Goal: Task Accomplishment & Management: Use online tool/utility

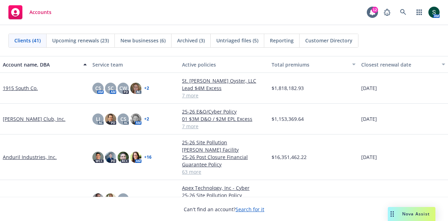
click at [42, 153] on link "Anduril Industries, Inc." at bounding box center [30, 156] width 54 height 7
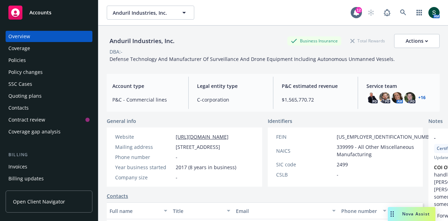
click at [24, 58] on div "Policies" at bounding box center [16, 60] width 17 height 11
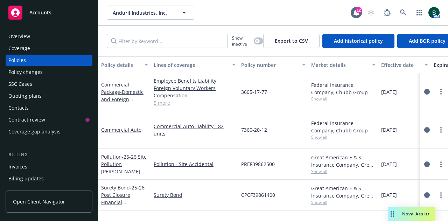
scroll to position [1434, 0]
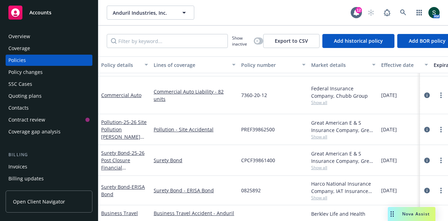
click at [29, 162] on div "Invoices" at bounding box center [48, 166] width 81 height 11
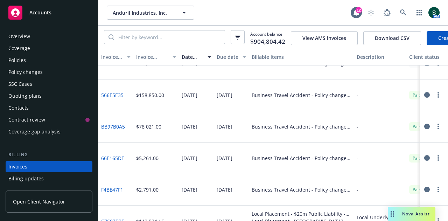
click at [29, 64] on div "Policies" at bounding box center [48, 60] width 81 height 11
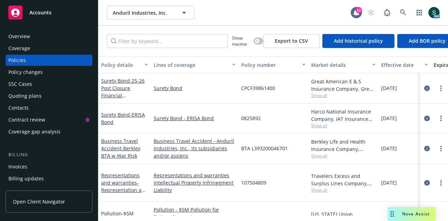
scroll to position [1418, 0]
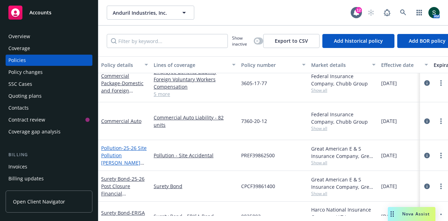
click at [122, 144] on span "- 25-26 Site Pollution McHenry Facility" at bounding box center [123, 158] width 45 height 29
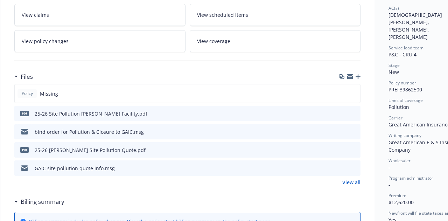
scroll to position [140, 0]
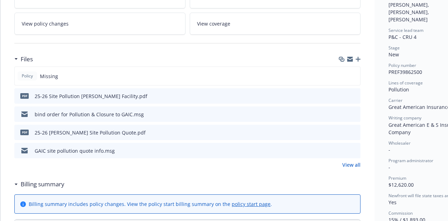
click at [352, 164] on link "View all" at bounding box center [351, 164] width 18 height 7
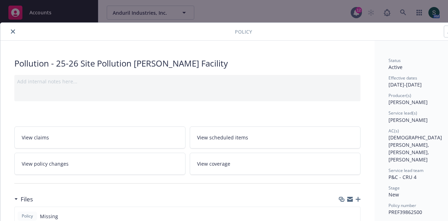
click at [11, 28] on button "close" at bounding box center [13, 31] width 8 height 8
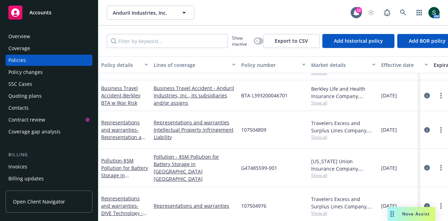
scroll to position [1434, 0]
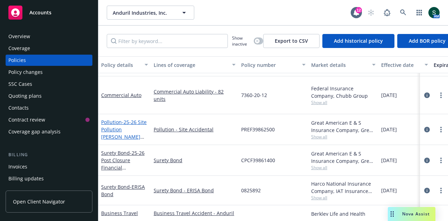
click at [113, 131] on span "- 25-26 Site Pollution McHenry Facility" at bounding box center [123, 133] width 45 height 29
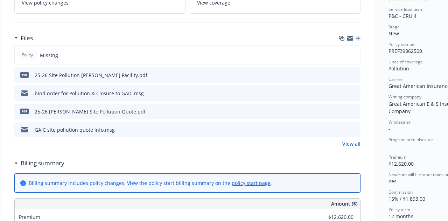
scroll to position [91, 0]
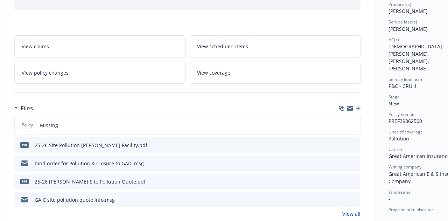
click at [422, 111] on div "Policy number PREF39862500" at bounding box center [427, 117] width 78 height 13
click at [423, 111] on div "Status Active Effective dates 08/29/2025 - 08/29/2026 Producer(s) Adam Johnson …" at bounding box center [427, 145] width 78 height 359
drag, startPoint x: 422, startPoint y: 104, endPoint x: 388, endPoint y: 105, distance: 33.6
click at [388, 118] on span "PREF39862500" at bounding box center [405, 121] width 34 height 7
copy span "PREF39862500"
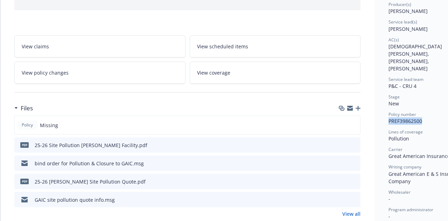
click at [355, 144] on icon "preview file" at bounding box center [354, 144] width 6 height 5
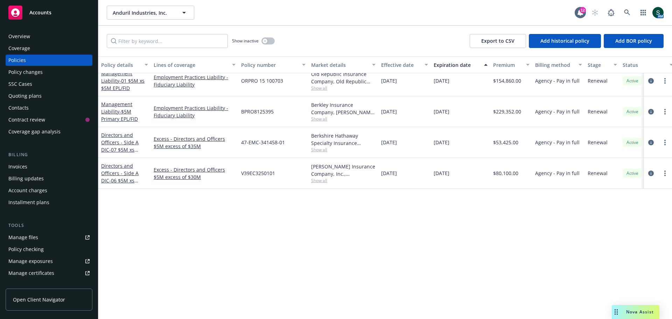
scroll to position [525, 0]
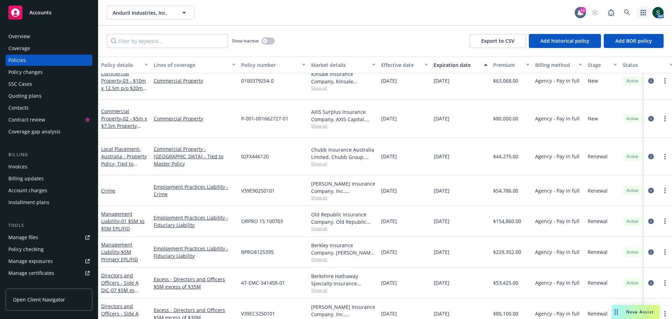
click at [447, 14] on icon "button" at bounding box center [642, 13] width 5 height 6
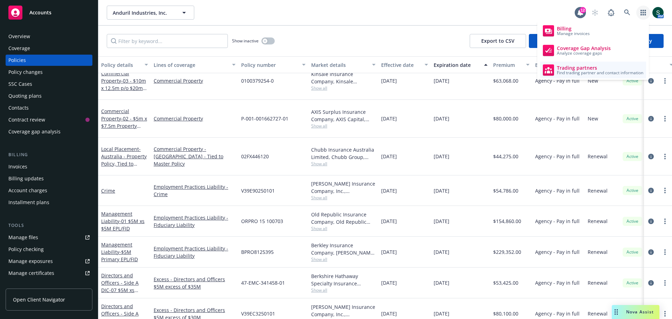
click at [447, 69] on span "Trading partners" at bounding box center [600, 68] width 86 height 6
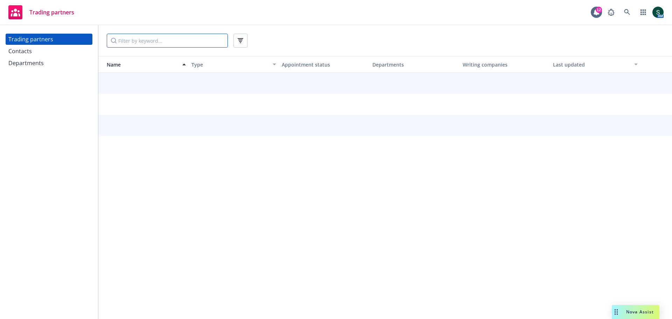
click at [132, 42] on input "Filter by keyword..." at bounding box center [167, 41] width 121 height 14
type input "travelers"
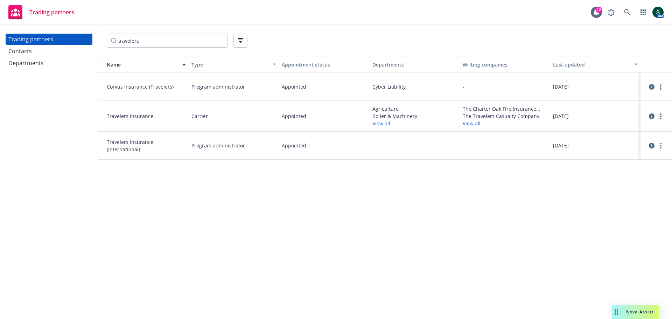
click at [659, 116] on link "more" at bounding box center [660, 116] width 8 height 8
click at [625, 132] on link "View contacts" at bounding box center [625, 130] width 78 height 14
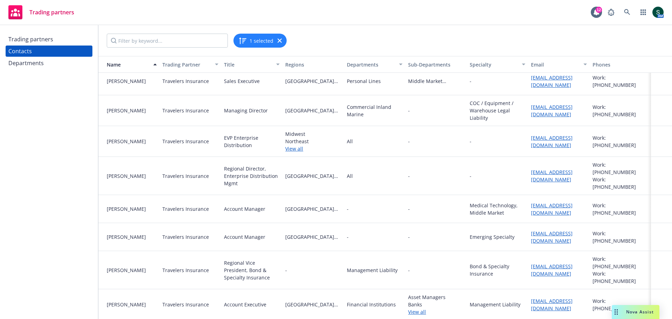
scroll to position [1226, 0]
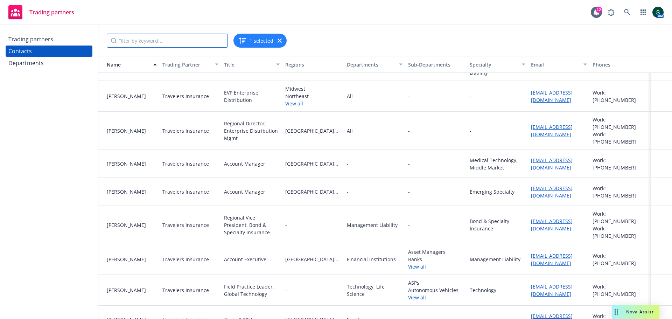
click at [142, 44] on input "Filter by keyword..." at bounding box center [167, 41] width 121 height 14
click at [23, 41] on div "Trading partners" at bounding box center [30, 39] width 45 height 11
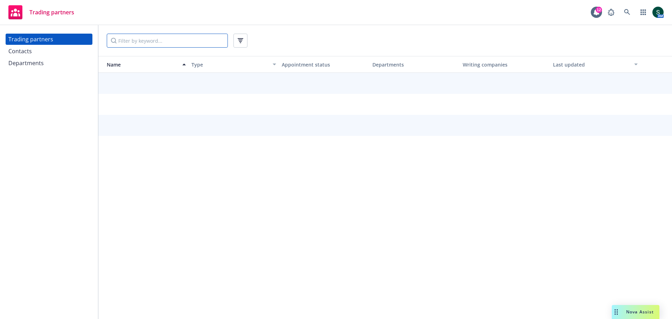
click at [134, 40] on input "Filter by keyword..." at bounding box center [167, 41] width 121 height 14
type input "[GEOGRAPHIC_DATA]"
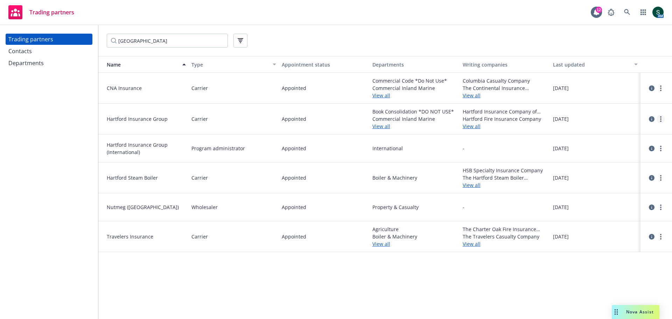
click at [658, 119] on link "more" at bounding box center [660, 119] width 8 height 8
click at [635, 132] on link "View contacts" at bounding box center [625, 133] width 78 height 14
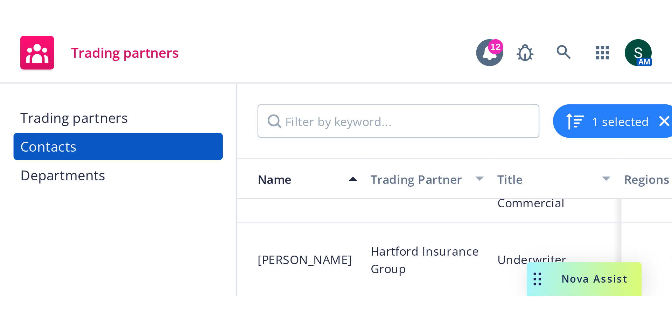
scroll to position [567, 0]
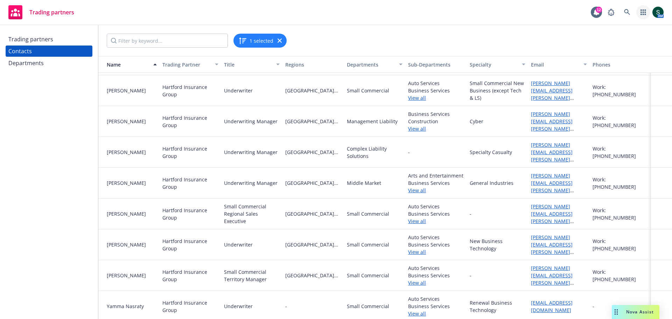
click at [646, 11] on link "button" at bounding box center [643, 12] width 14 height 14
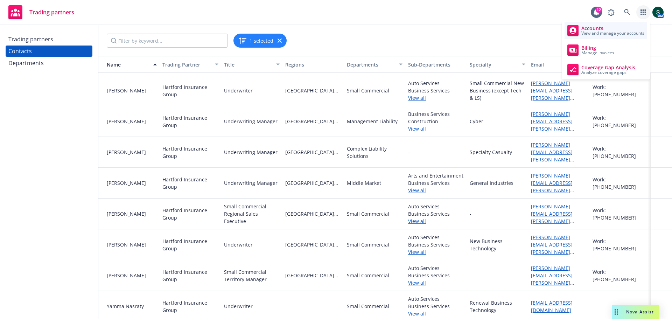
click at [617, 29] on span "Accounts" at bounding box center [612, 29] width 63 height 6
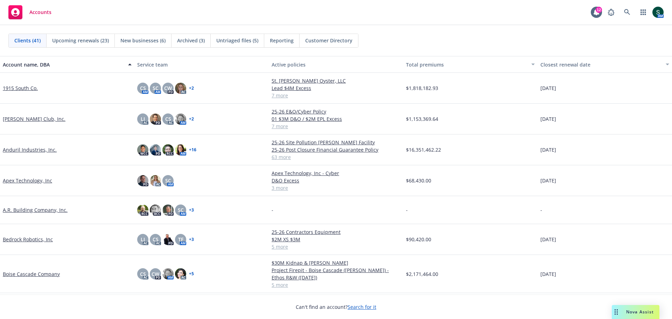
click at [21, 151] on link "Anduril Industries, Inc." at bounding box center [30, 149] width 54 height 7
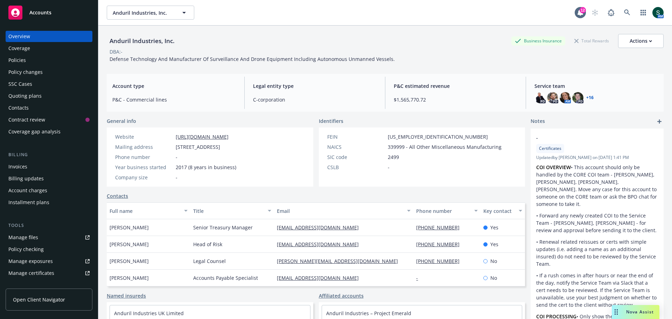
click at [28, 62] on div "Policies" at bounding box center [48, 60] width 81 height 11
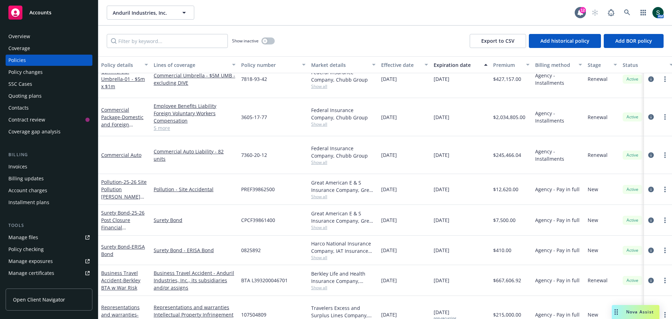
scroll to position [1394, 0]
click at [111, 210] on span "- 25-26 Post Closure Financial Guarantee Policy" at bounding box center [122, 224] width 43 height 29
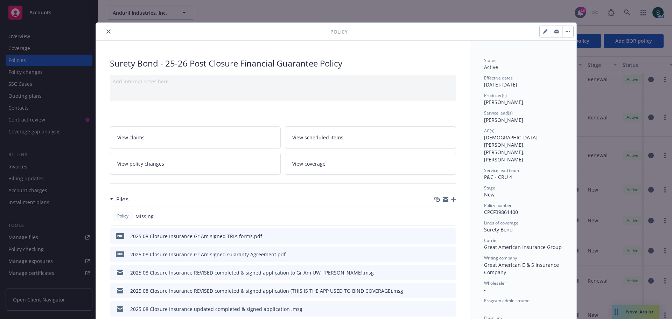
click at [106, 31] on icon "close" at bounding box center [108, 31] width 4 height 4
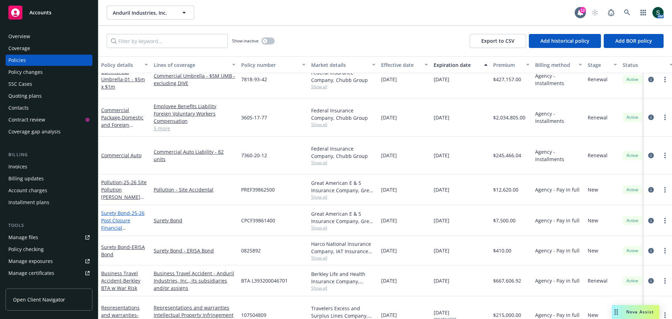
click at [132, 213] on span "- 25-26 Post Closure Financial Guarantee Policy" at bounding box center [122, 224] width 43 height 29
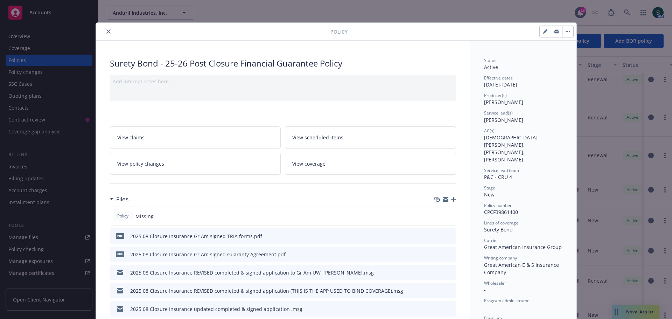
click at [106, 32] on icon "close" at bounding box center [108, 31] width 4 height 4
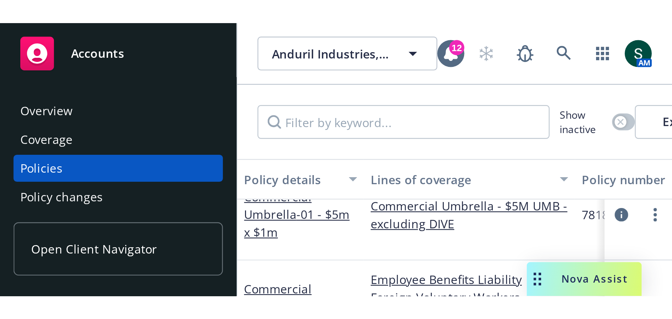
scroll to position [1394, 0]
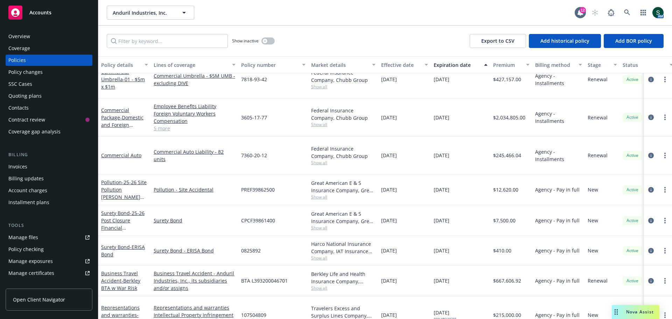
click at [28, 165] on div "Invoices" at bounding box center [48, 166] width 81 height 11
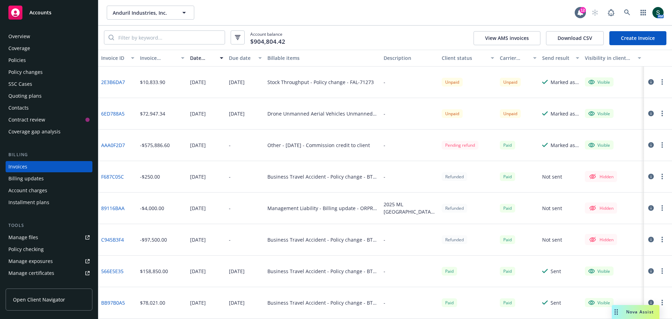
click at [621, 38] on link "Create Invoice" at bounding box center [637, 38] width 57 height 14
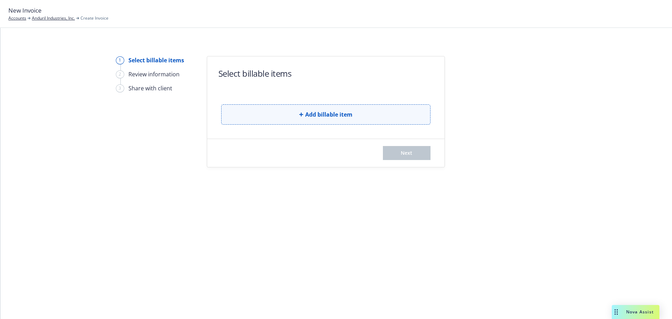
click at [323, 110] on span "Add billable item" at bounding box center [328, 114] width 47 height 8
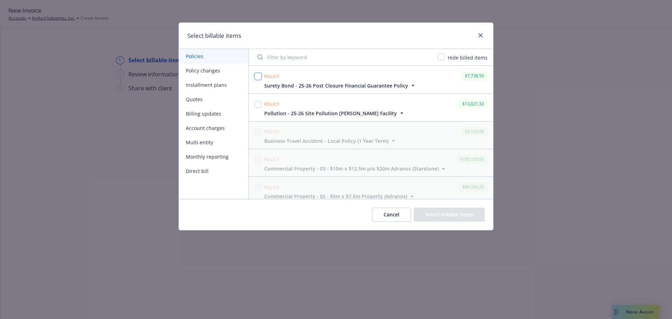
click at [256, 75] on input "checkbox" at bounding box center [257, 76] width 7 height 7
checkbox input "true"
click at [258, 101] on input "checkbox" at bounding box center [257, 104] width 7 height 7
checkbox input "true"
click at [448, 218] on button "Select billable items" at bounding box center [449, 214] width 71 height 14
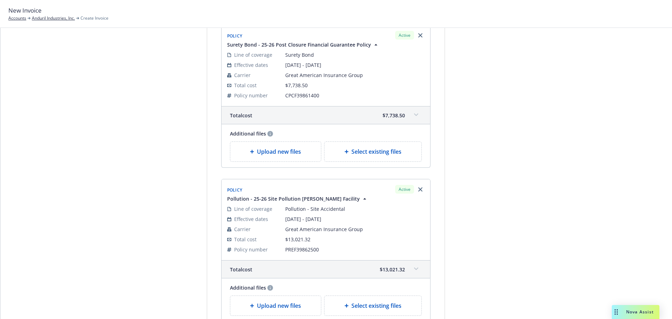
scroll to position [103, 0]
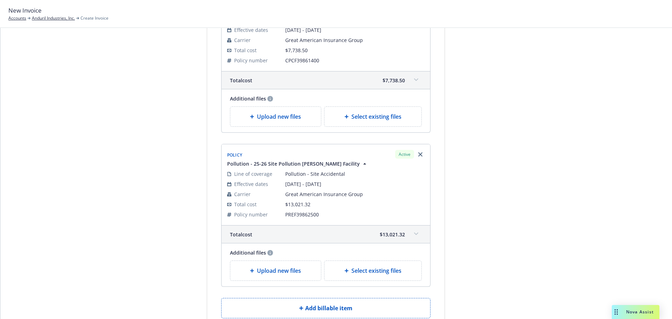
click at [272, 269] on span "Upload new files" at bounding box center [279, 270] width 44 height 8
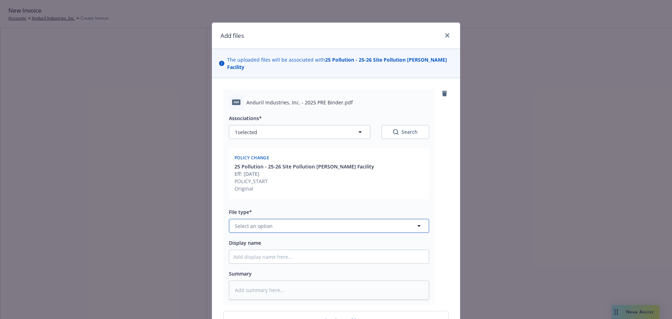
click at [255, 222] on span "Select an option" at bounding box center [254, 225] width 38 height 7
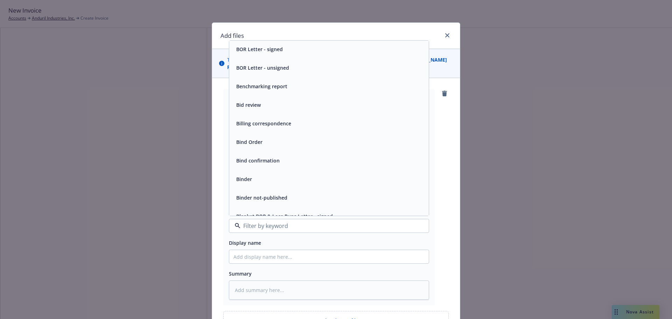
scroll to position [280, 0]
click at [252, 175] on div "Binder" at bounding box center [328, 178] width 191 height 10
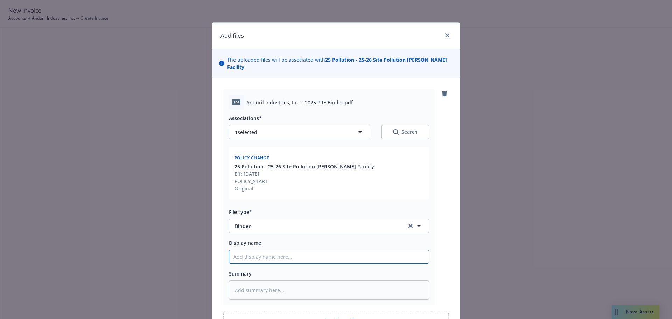
click at [268, 250] on input "Display name" at bounding box center [328, 256] width 199 height 13
type textarea "x"
type input "G"
type textarea "x"
type input "Gr"
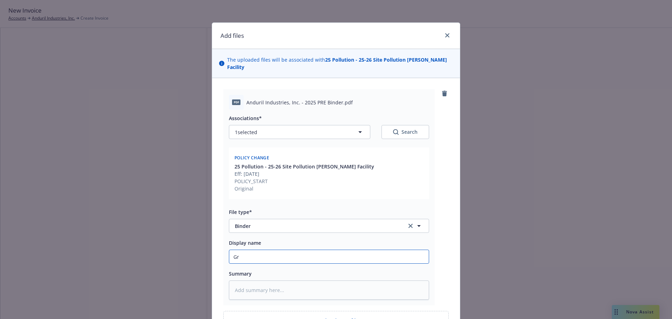
type textarea "x"
type input "Gre"
type textarea "x"
type input "Grea"
type textarea "x"
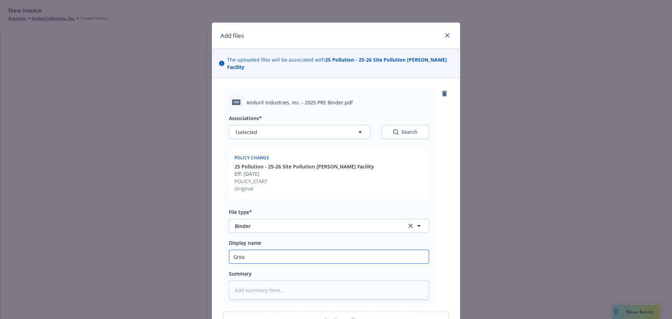
type input "Great"
type textarea "x"
type input "Great"
type textarea "x"
type input "Great A"
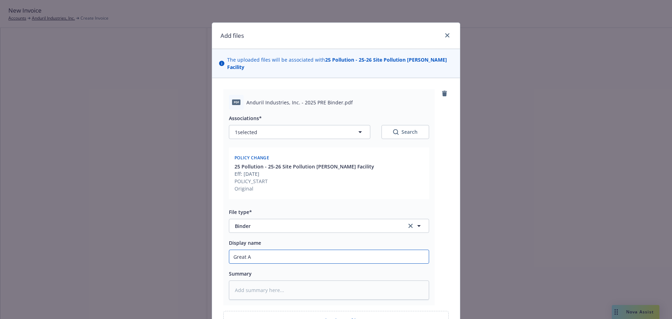
type textarea "x"
type input "Great Am"
type textarea "x"
type input "Great Ame"
type textarea "x"
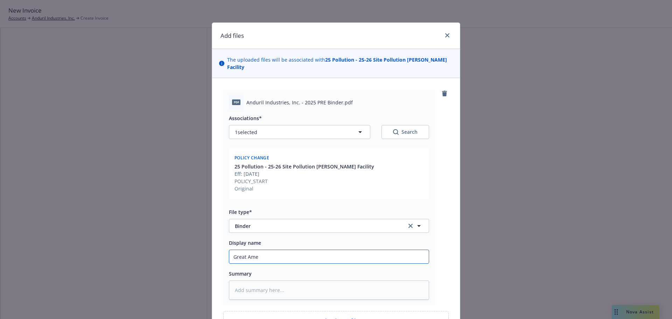
type input "Great Amer"
type textarea "x"
type input "Great Ame"
type textarea "x"
type input "Great Amer"
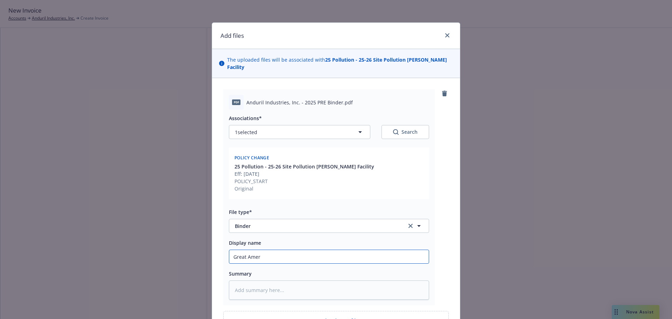
type textarea "x"
type input "Great Ameri"
type textarea "x"
type input "Great Americ"
type textarea "x"
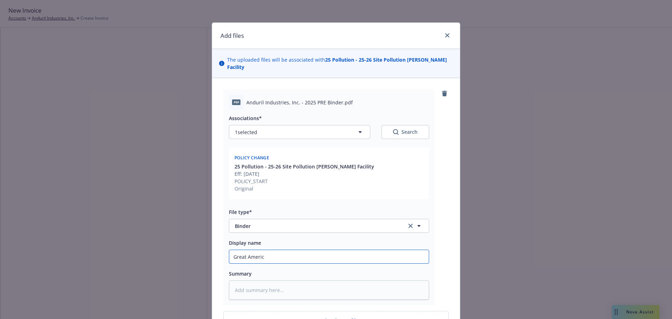
type input "Great America"
type textarea "x"
type input "Great American"
type textarea "x"
type input "Great American"
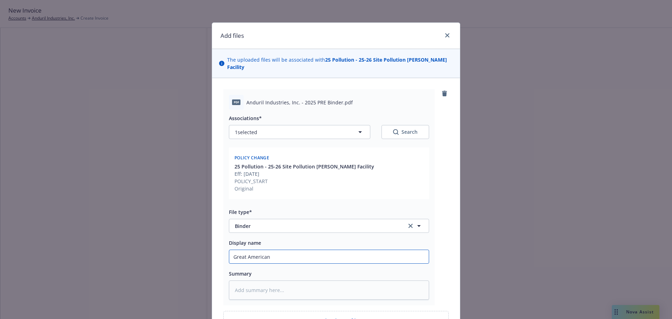
type textarea "x"
type input "Great American B"
type textarea "x"
type input "Great American Bi"
type textarea "x"
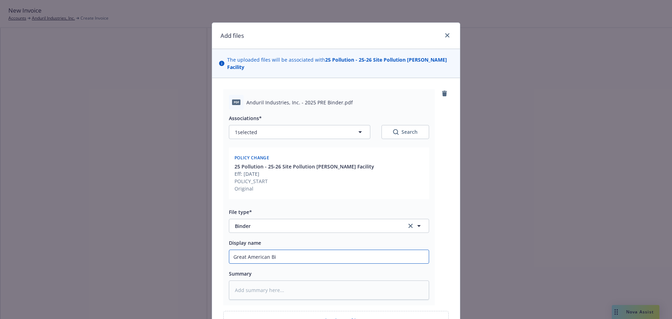
type input "Great American Bin"
type textarea "x"
type input "Great American Bind"
type textarea "x"
type input "Great American Binde"
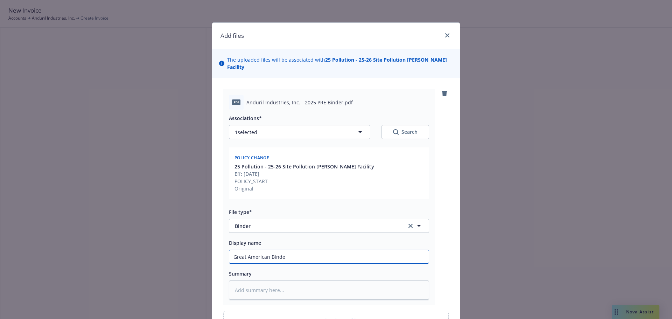
type textarea "x"
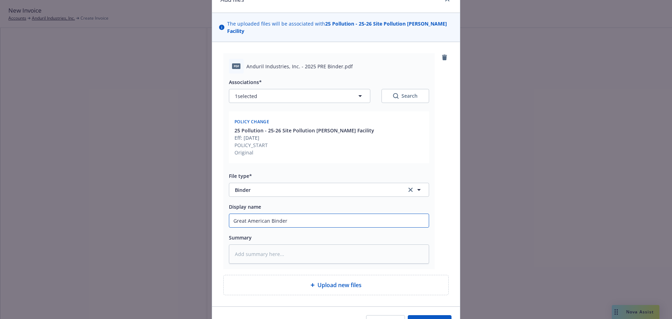
scroll to position [70, 0]
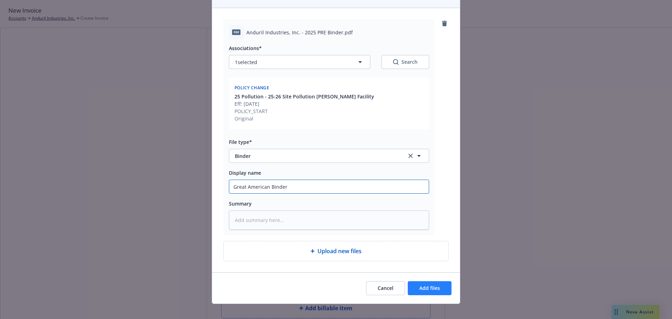
type input "Great American Binder"
click at [421, 284] on span "Add files" at bounding box center [429, 287] width 21 height 7
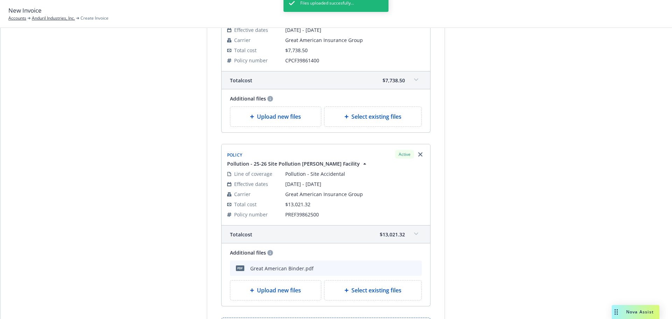
scroll to position [68, 0]
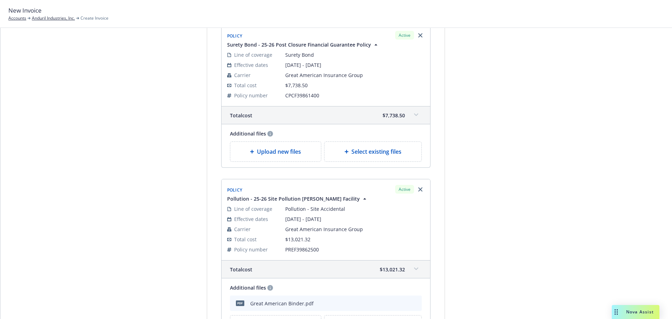
click at [280, 155] on span "Upload new files" at bounding box center [279, 151] width 44 height 8
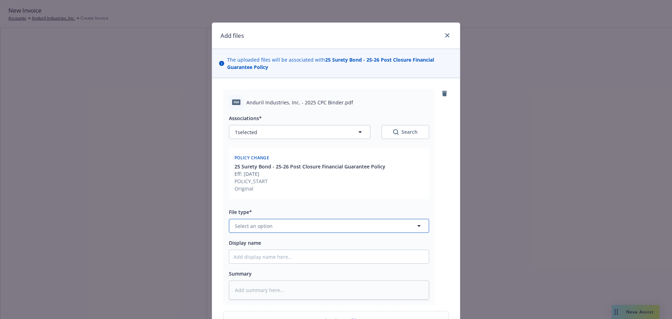
click at [256, 232] on button "Select an option" at bounding box center [329, 226] width 200 height 14
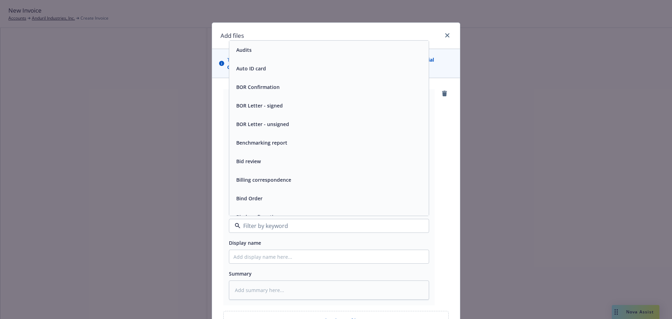
scroll to position [245, 0]
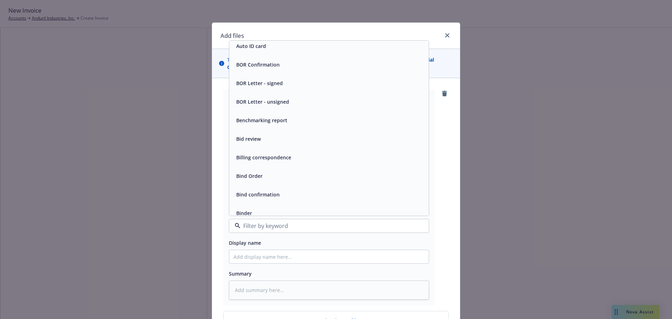
click at [252, 210] on div "Binder" at bounding box center [328, 213] width 191 height 10
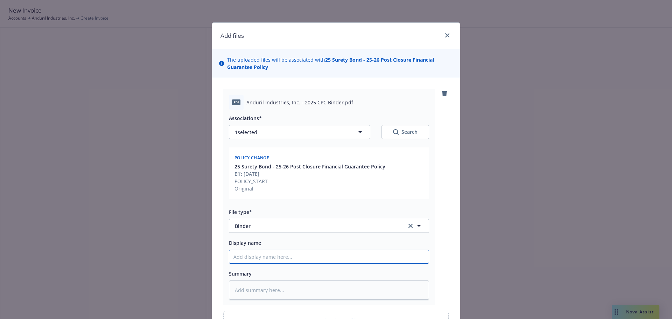
click at [253, 258] on input "Display name" at bounding box center [328, 256] width 199 height 13
type textarea "x"
type input "G"
type textarea "x"
type input "Gr"
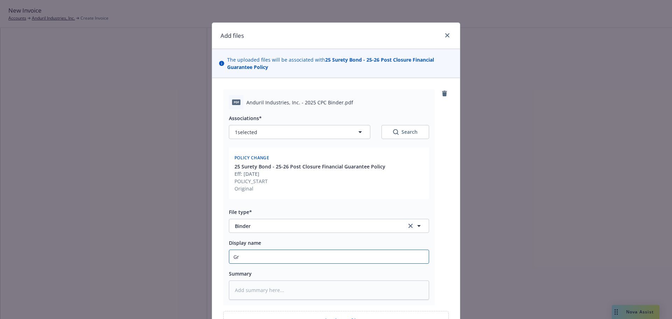
type textarea "x"
type input "Gre"
type textarea "x"
type input "Grea"
type textarea "x"
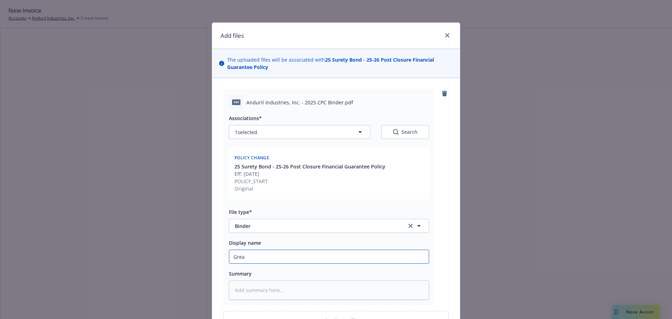
type input "Great"
type textarea "x"
type input "Great"
type textarea "x"
type input "Great A"
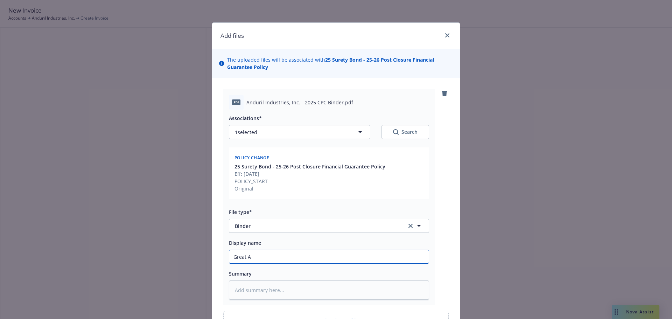
type textarea "x"
type input "Great Am"
type textarea "x"
type input "Great Ame"
type textarea "x"
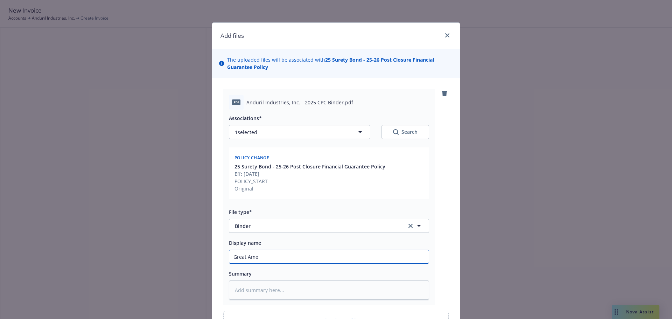
type input "Great Amer"
type textarea "x"
type input "Great Ameri"
type textarea "x"
type input "Great Americ"
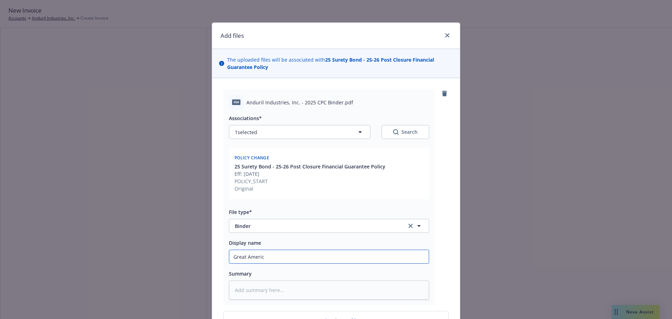
type textarea "x"
type input "Great America"
type textarea "x"
type input "Great American"
type textarea "x"
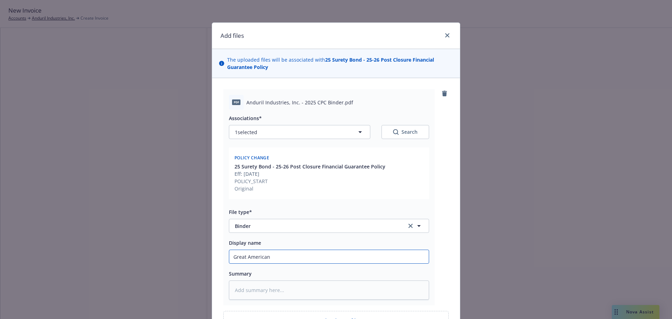
type input "Great American"
type textarea "x"
type input "Great American C"
type textarea "x"
type input "Great American Cl"
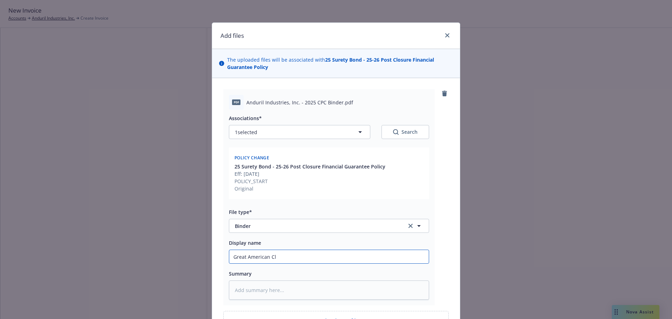
type textarea "x"
type input "Great American Clo"
type textarea "x"
type input "Great American Clos"
type textarea "x"
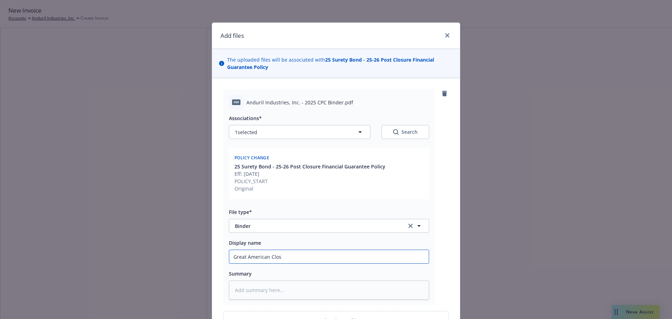
type input "Great American Closu"
type textarea "x"
type input "Great American Closur"
type textarea "x"
type input "Great American Closure"
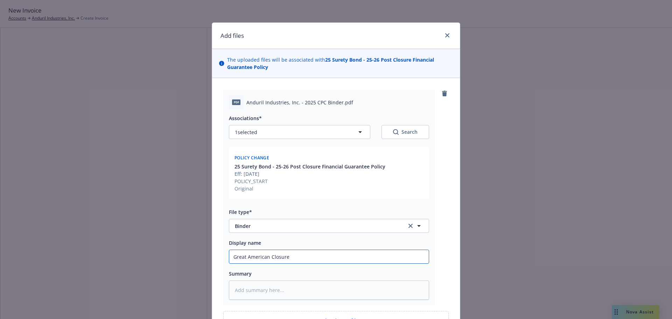
type textarea "x"
type input "Great American Closure"
type textarea "x"
type input "Great American Closure P"
type textarea "x"
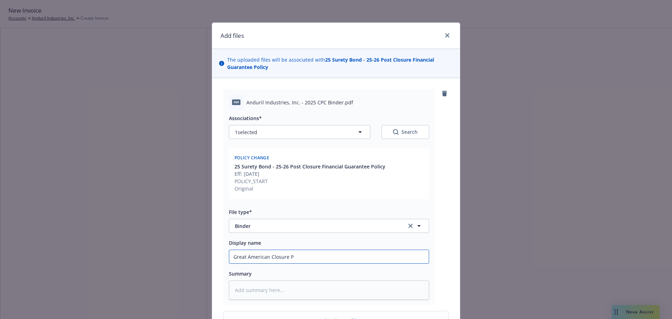
type input "Great American Closure Po"
type textarea "x"
type input "Great American Closure Pol"
type textarea "x"
type input "Great American Closure Poli"
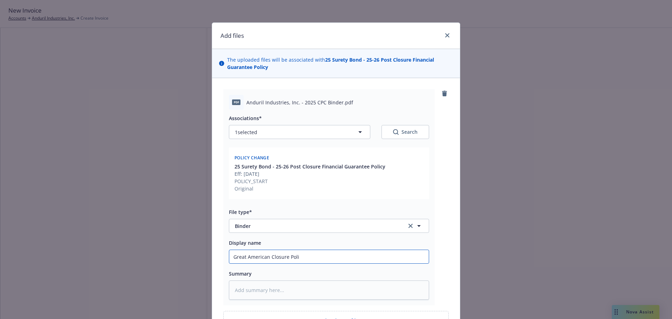
type textarea "x"
type input "Great American Closure Polic"
type textarea "x"
type input "Great American Closure Policy"
type textarea "x"
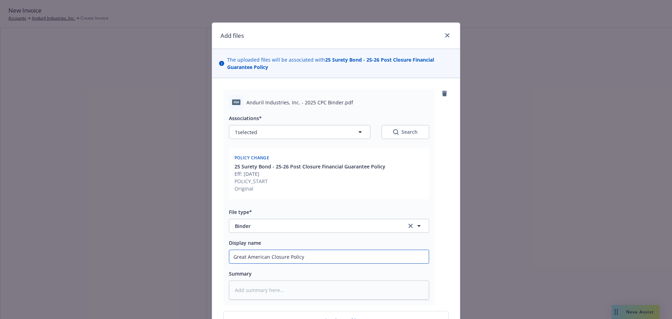
type input "Great American Closure Policy"
type textarea "x"
type input "Great American Closure Policy n"
type textarea "x"
type input "Great American Closure Policy"
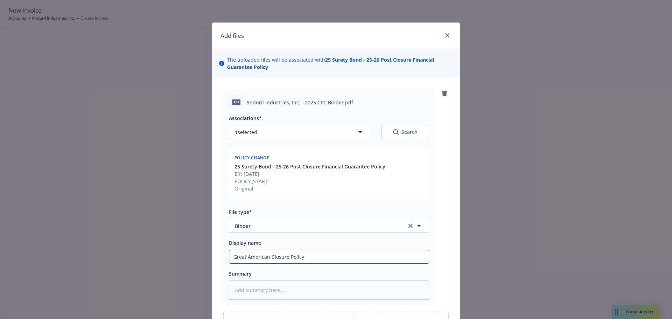
type textarea "x"
type input "Great American Closure Policy B"
type textarea "x"
type input "Great American Closure Policy Bi"
type textarea "x"
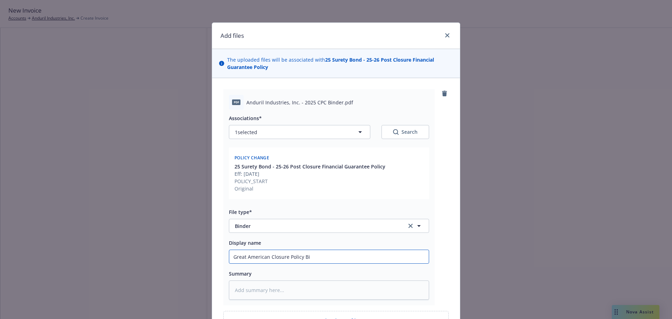
type input "Great American Closure Policy Bin"
type textarea "x"
type input "Great American Closure Policy Bind"
type textarea "x"
type input "Great American Closure Policy Binde"
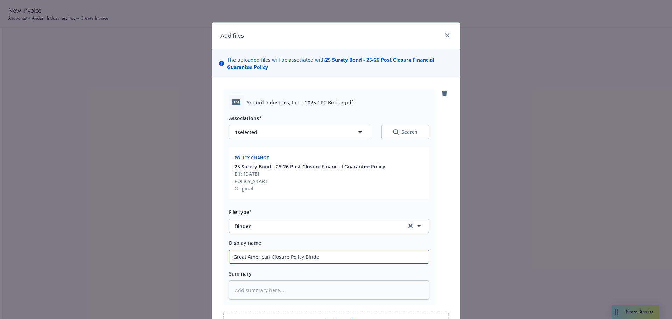
type textarea "x"
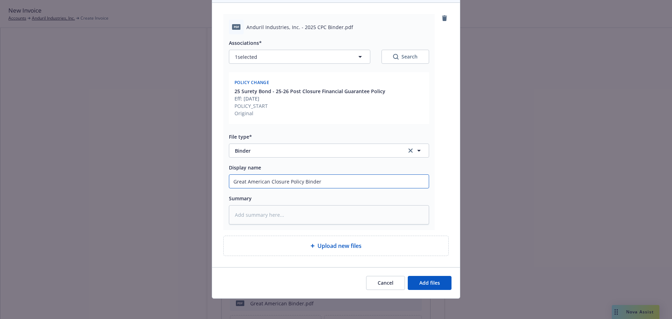
scroll to position [77, 0]
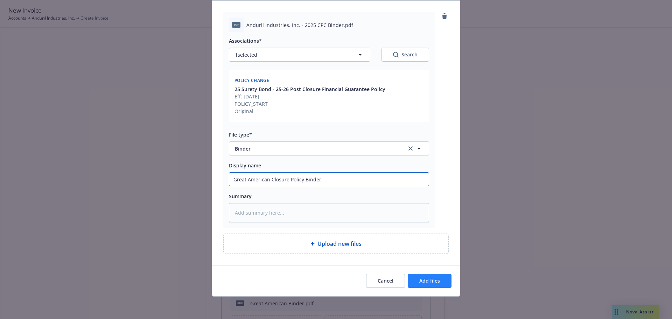
type input "Great American Closure Policy Binder"
click at [412, 281] on button "Add files" at bounding box center [430, 281] width 44 height 14
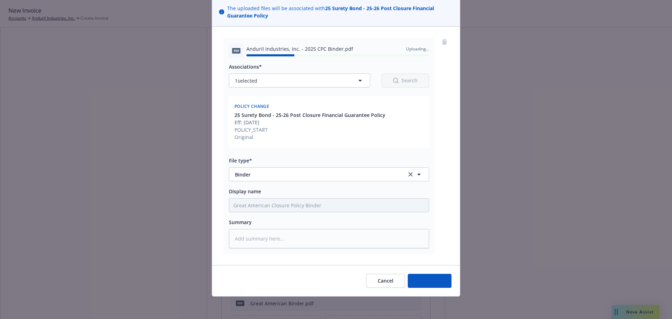
type textarea "x"
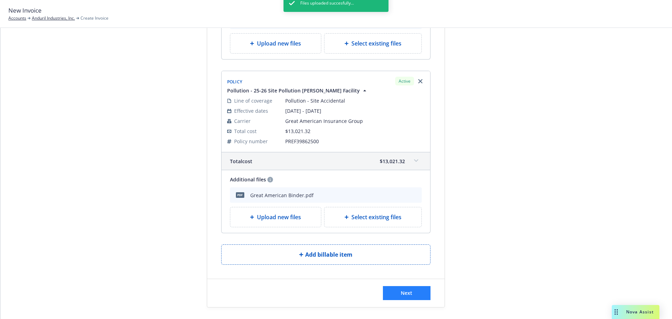
scroll to position [212, 0]
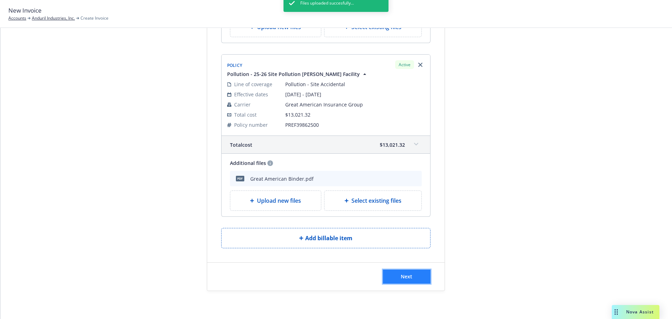
click at [411, 281] on button "Next" at bounding box center [407, 276] width 48 height 14
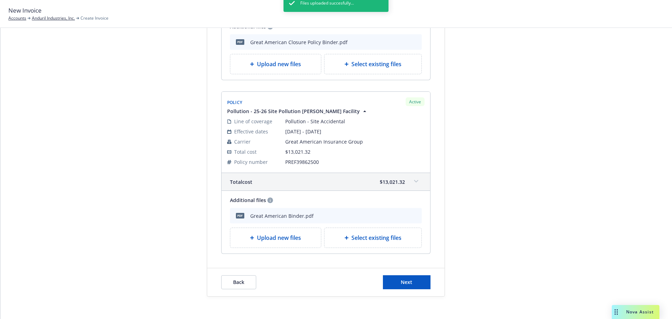
scroll to position [298, 0]
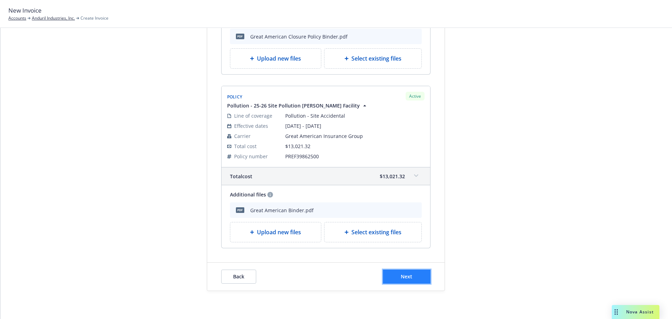
click at [407, 276] on span "Next" at bounding box center [407, 276] width 12 height 7
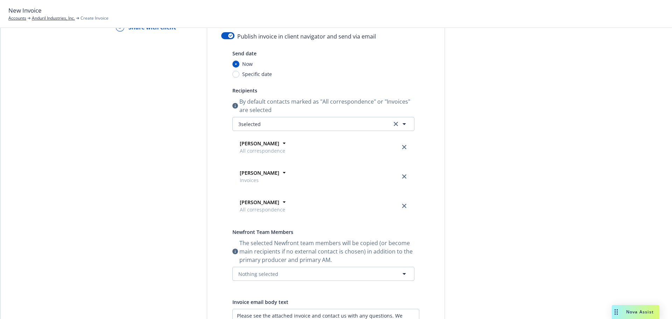
scroll to position [43, 0]
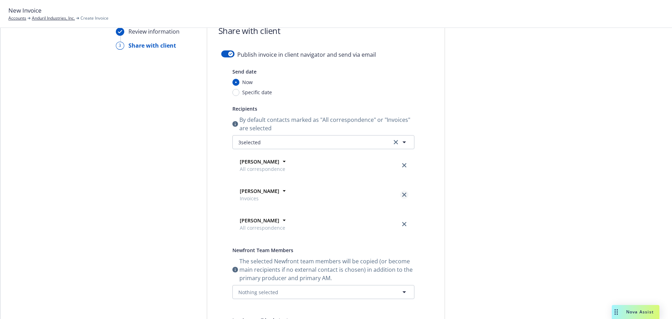
click at [402, 196] on icon "close" at bounding box center [404, 194] width 4 height 4
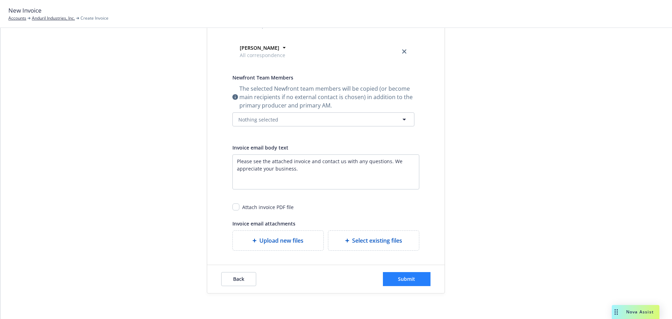
scroll to position [188, 0]
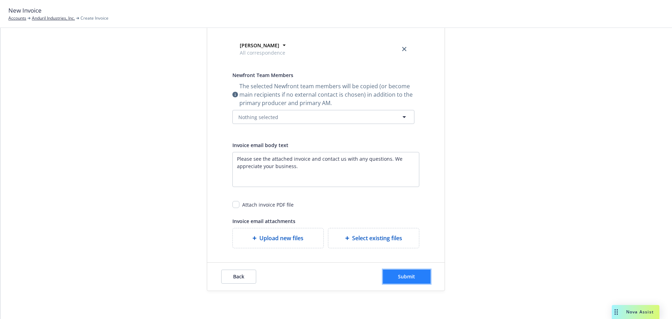
click at [398, 276] on span "Submit" at bounding box center [406, 276] width 17 height 7
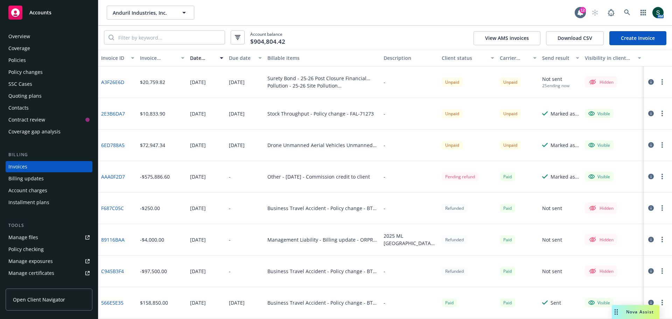
click at [661, 83] on icon "button" at bounding box center [661, 82] width 1 height 6
click at [631, 140] on link "Make it visible in client dash" at bounding box center [615, 138] width 89 height 14
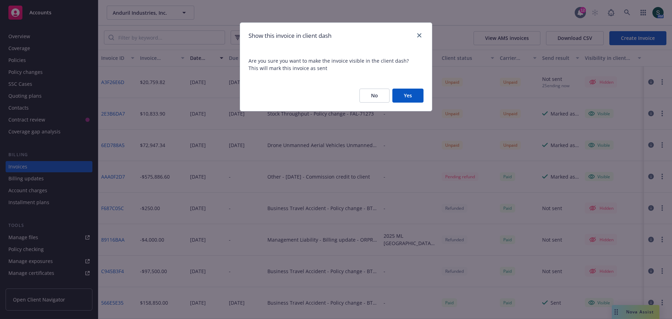
click at [404, 97] on button "Yes" at bounding box center [407, 96] width 31 height 14
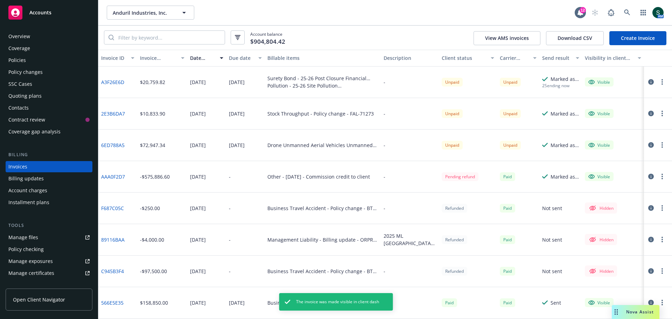
click at [658, 81] on button "button" at bounding box center [662, 82] width 8 height 8
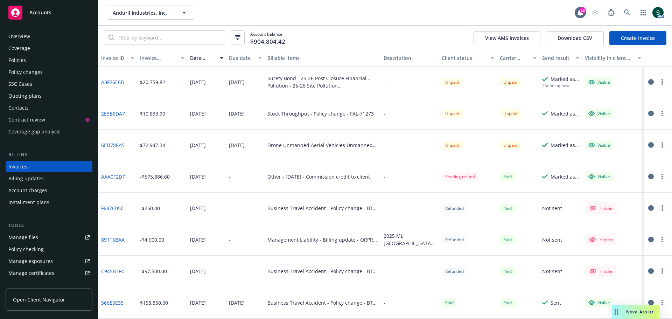
click at [111, 84] on link "A3F26E6D" at bounding box center [112, 81] width 23 height 7
click at [623, 12] on link at bounding box center [627, 13] width 14 height 14
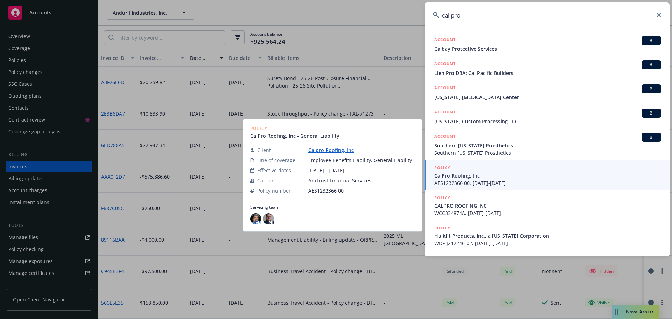
type input "cal pro"
click at [476, 178] on span "CalPro Roofing, Inc" at bounding box center [547, 175] width 227 height 7
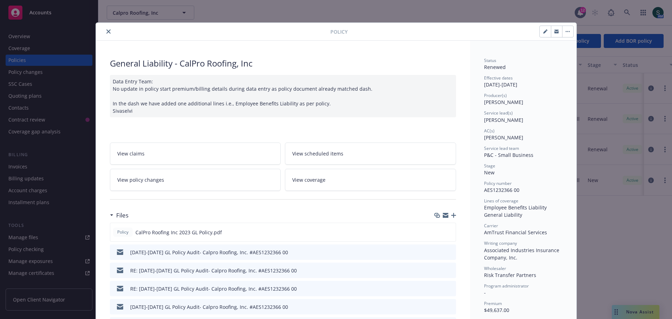
click at [104, 34] on button "close" at bounding box center [108, 31] width 8 height 8
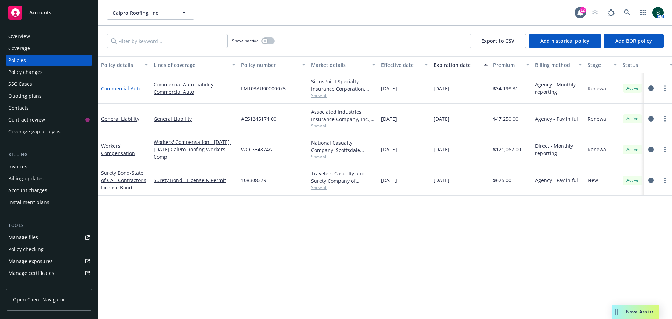
click at [115, 91] on link "Commercial Auto" at bounding box center [121, 88] width 40 height 7
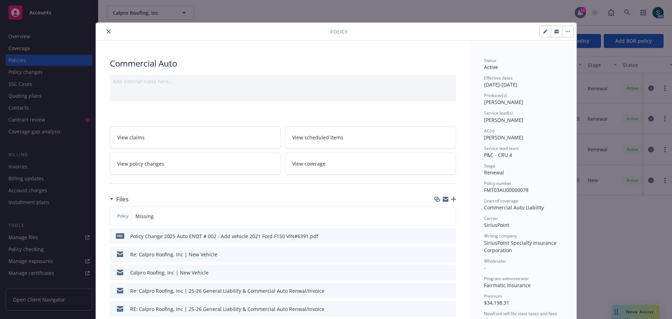
click at [104, 34] on button "close" at bounding box center [108, 31] width 8 height 8
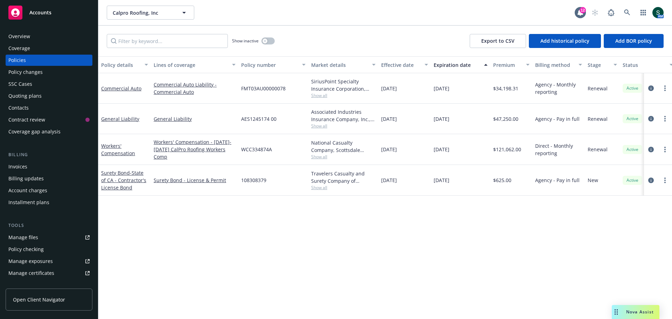
click at [18, 170] on div "Invoices" at bounding box center [17, 166] width 19 height 11
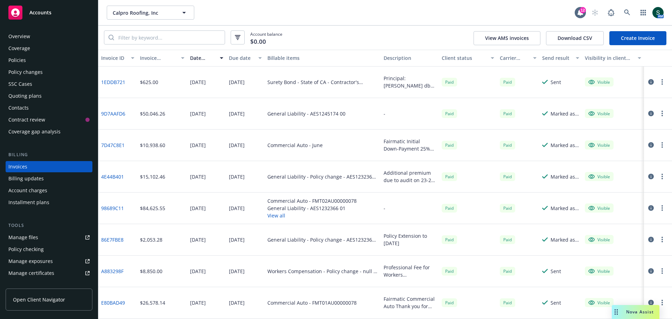
click at [43, 11] on span "Accounts" at bounding box center [40, 13] width 22 height 6
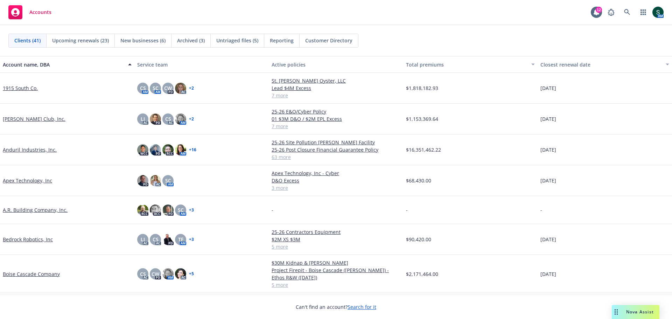
click at [18, 149] on link "Anduril Industries, Inc." at bounding box center [30, 149] width 54 height 7
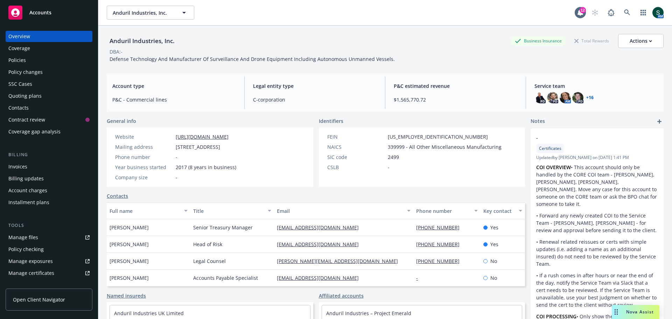
click at [32, 34] on div "Overview" at bounding box center [48, 36] width 81 height 11
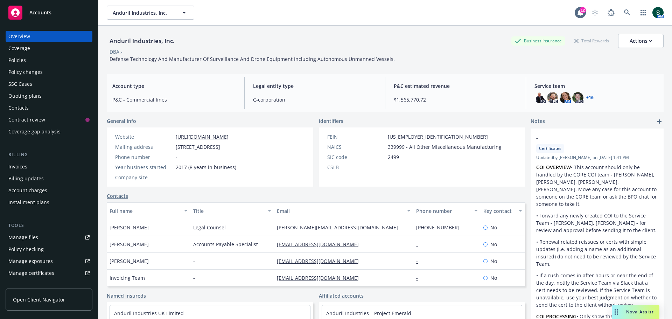
click at [16, 58] on div "Policies" at bounding box center [16, 60] width 17 height 11
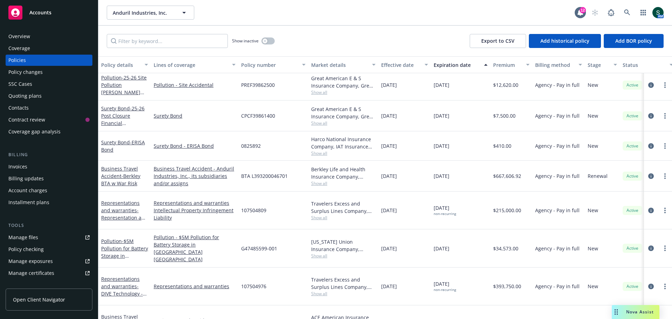
scroll to position [1464, 0]
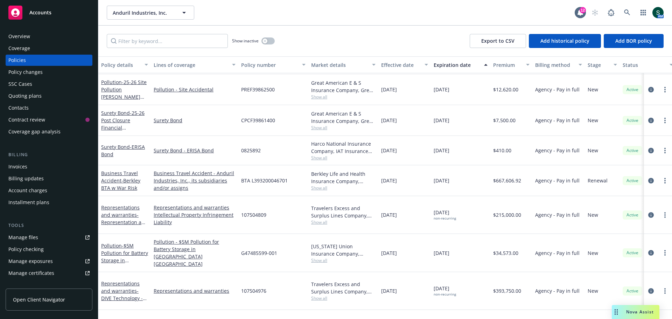
click at [22, 167] on div "Invoices" at bounding box center [17, 166] width 19 height 11
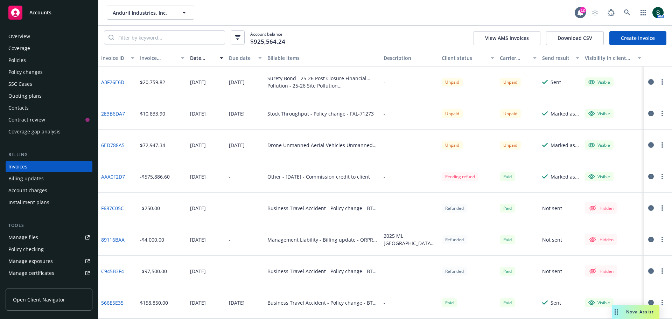
click at [661, 80] on circle "button" at bounding box center [661, 79] width 1 height 1
click at [613, 166] on link "Download invoice PDF" at bounding box center [615, 166] width 89 height 14
click at [24, 59] on div "Policies" at bounding box center [16, 60] width 17 height 11
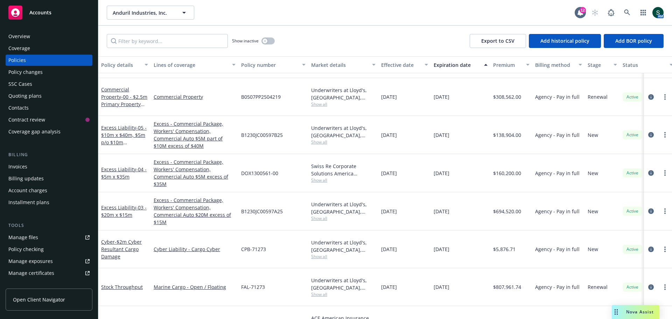
scroll to position [1154, 0]
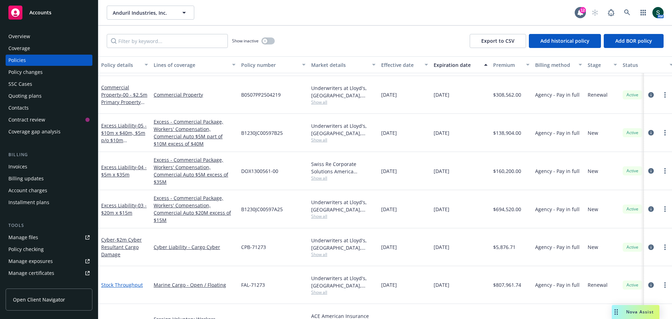
click at [124, 281] on link "Stock Throughput" at bounding box center [122, 284] width 42 height 7
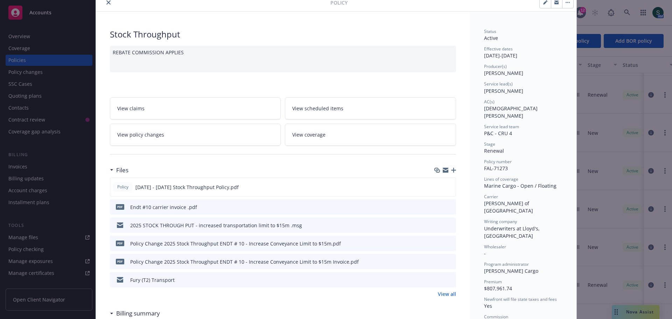
scroll to position [105, 0]
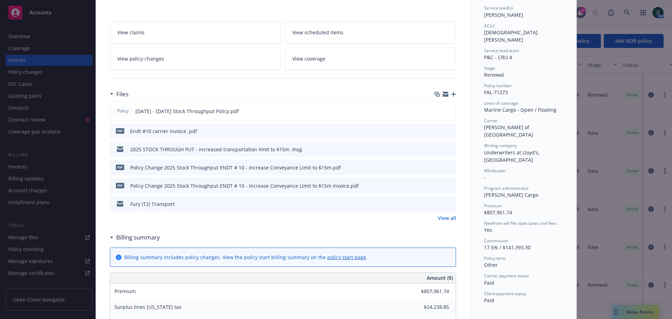
click at [440, 218] on link "View all" at bounding box center [447, 217] width 18 height 7
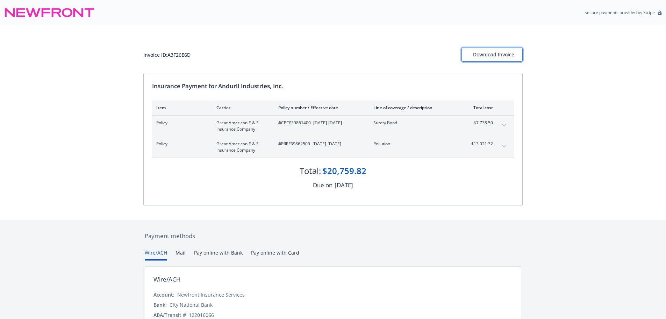
click at [502, 57] on div "Download Invoice" at bounding box center [492, 54] width 38 height 13
drag, startPoint x: 194, startPoint y: 54, endPoint x: 169, endPoint y: 57, distance: 25.4
click at [169, 57] on div "Invoice ID: A3F26E6D Download Invoice" at bounding box center [333, 55] width 380 height 14
copy div "A3F26E6D"
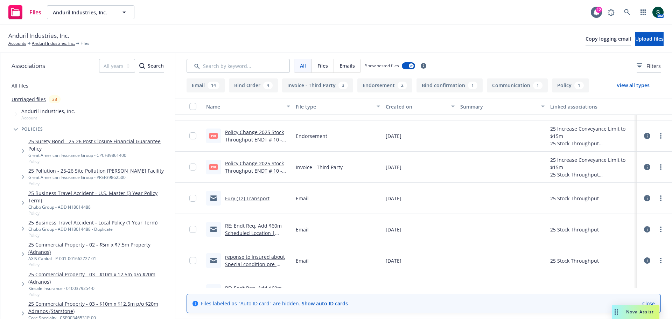
scroll to position [70, 0]
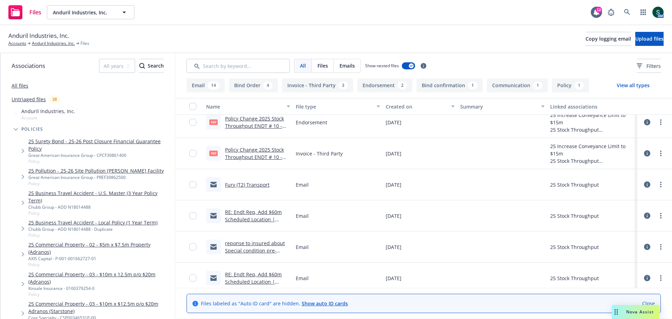
click at [255, 243] on link "reponse to insured about Special condition pre-reporting large shipments.msg" at bounding box center [255, 254] width 60 height 29
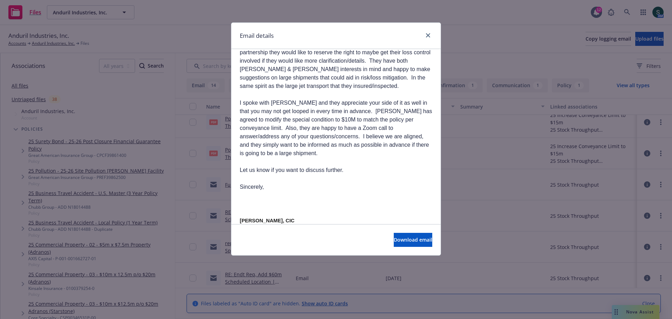
scroll to position [210, 0]
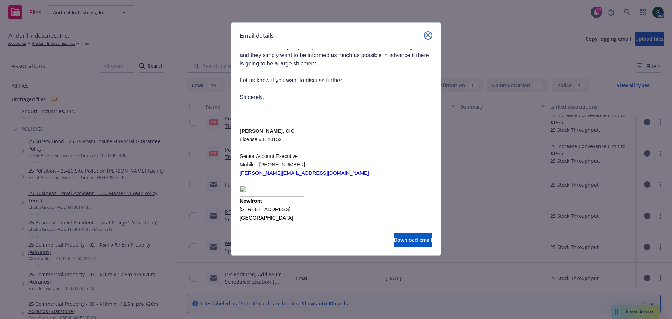
click at [431, 35] on link "close" at bounding box center [428, 35] width 8 height 8
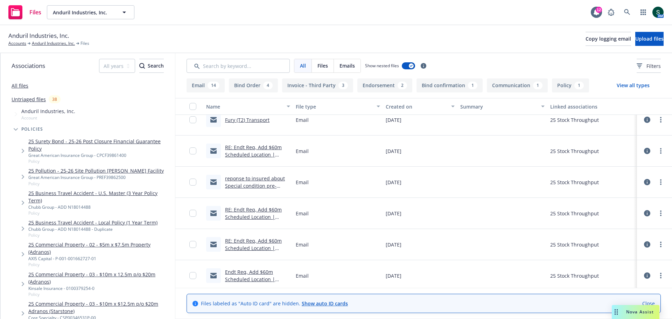
scroll to position [175, 0]
